Goal: Find specific page/section: Find specific page/section

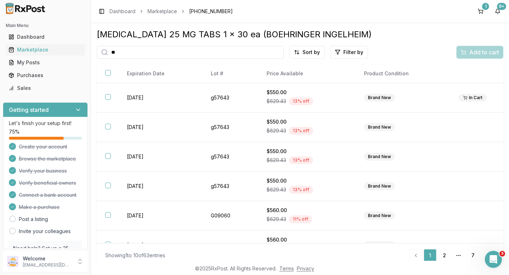
type input "*"
click at [46, 50] on div "Marketplace" at bounding box center [46, 49] width 74 height 7
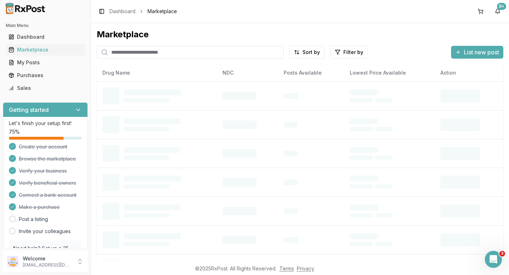
click at [124, 52] on input "search" at bounding box center [190, 52] width 187 height 13
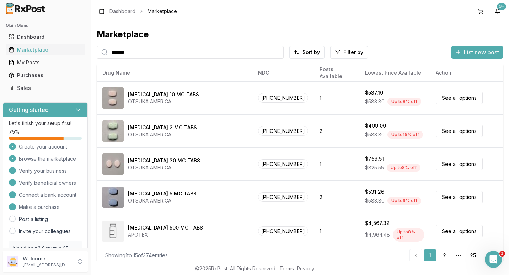
type input "*******"
